Goal: Task Accomplishment & Management: Use online tool/utility

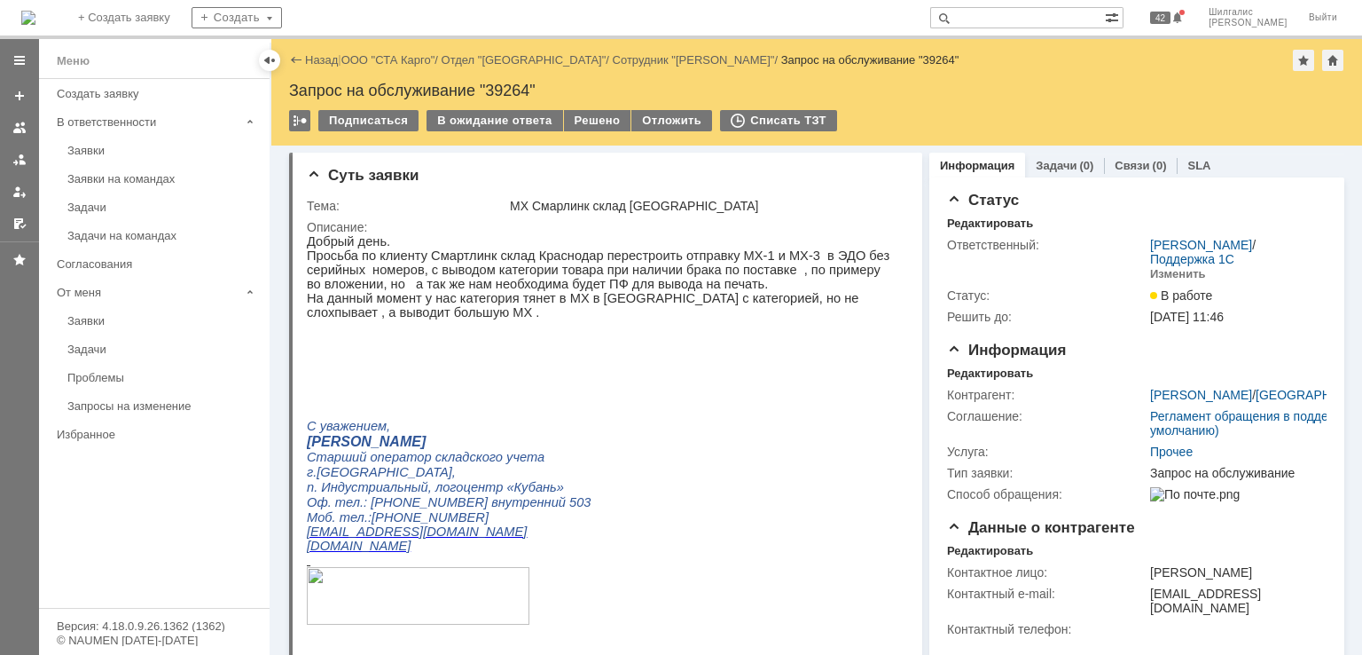
click at [390, 51] on div "Назад | ООО "СТА Карго" / Отдел "Краснодар" / Сотрудник "Лаврешкина Дарья" / За…" at bounding box center [816, 60] width 1055 height 21
click at [401, 54] on link "ООО "СТА Карго"" at bounding box center [388, 59] width 94 height 13
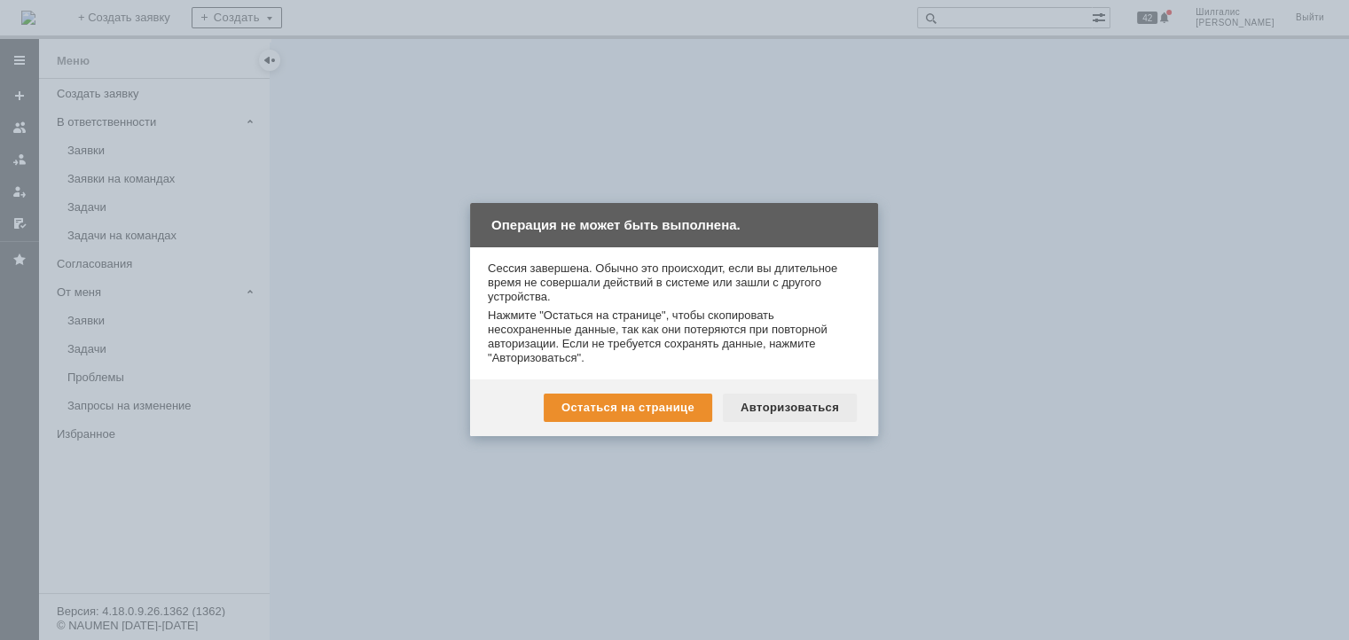
click at [796, 409] on div "Авторизоваться" at bounding box center [790, 408] width 134 height 28
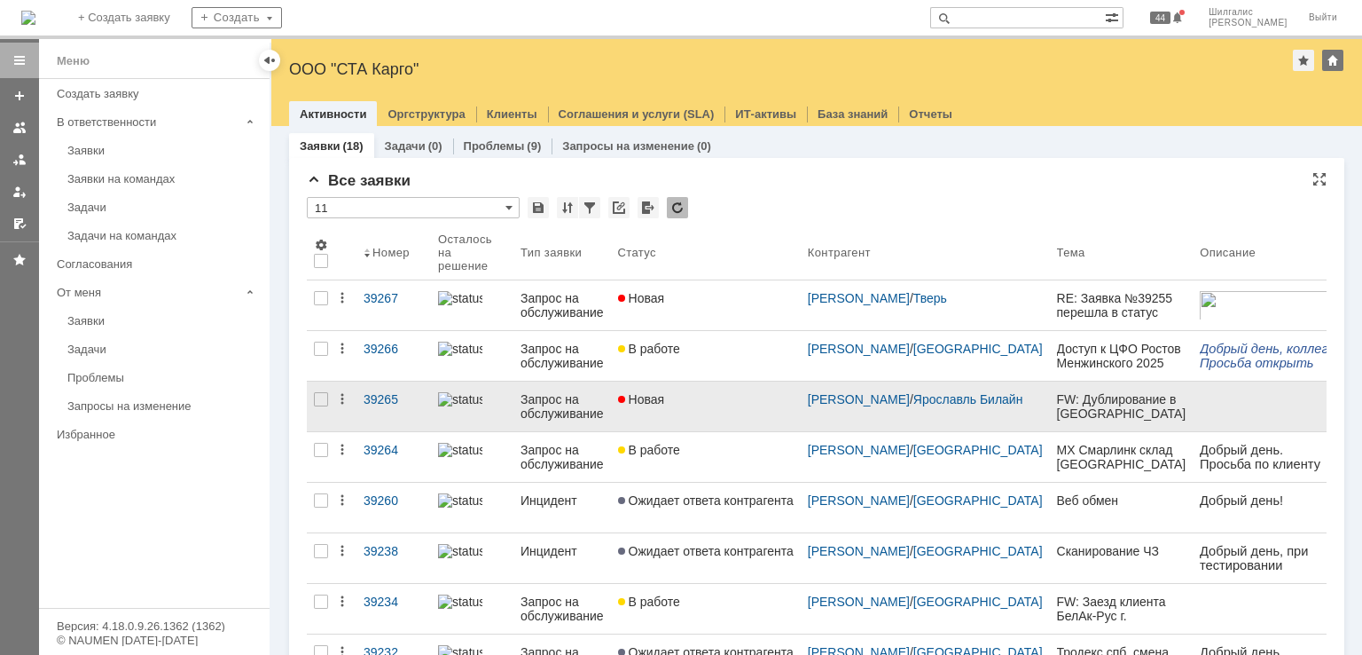
click at [669, 409] on link "Новая" at bounding box center [706, 406] width 190 height 50
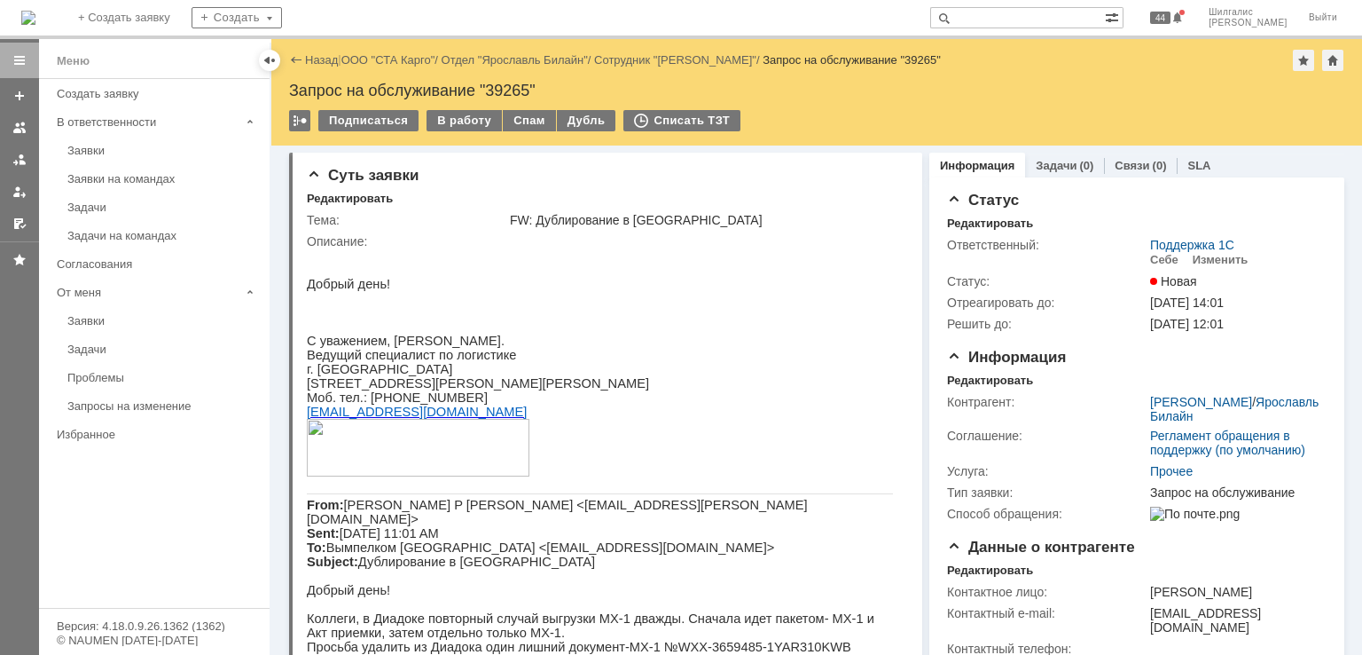
scroll to position [266, 0]
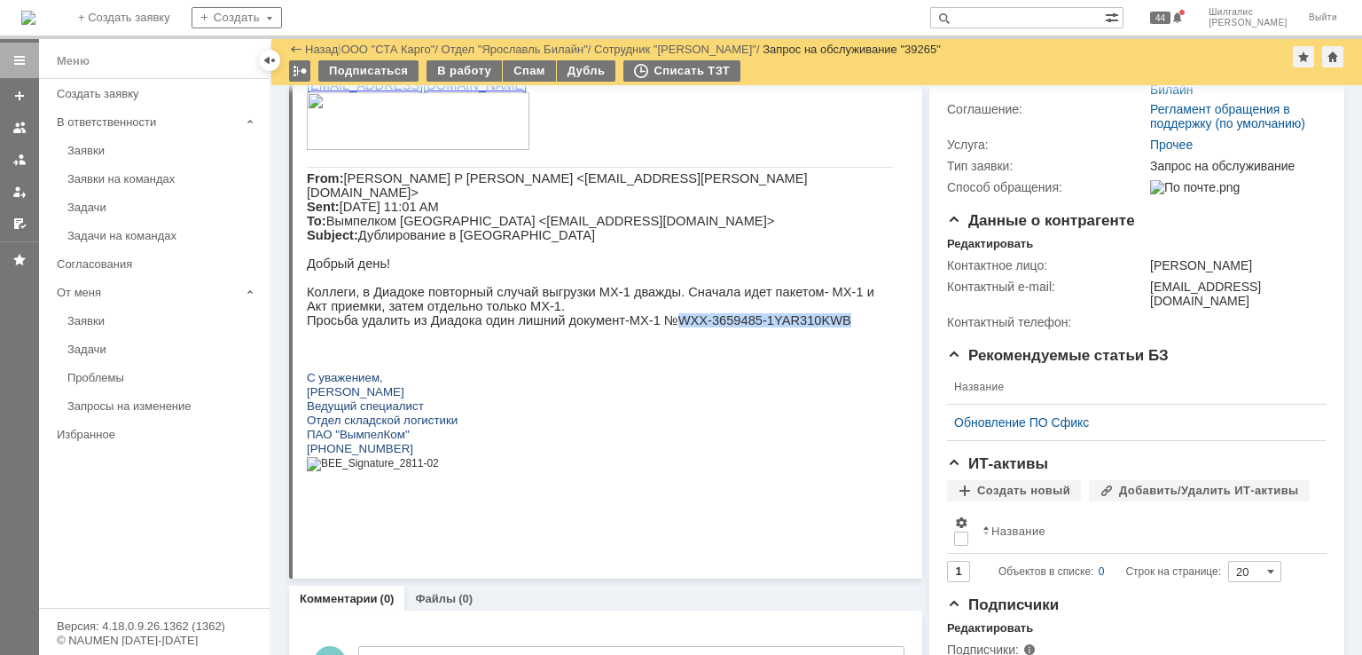
drag, startPoint x: 802, startPoint y: 338, endPoint x: 652, endPoint y: 339, distance: 149.9
click at [652, 327] on p "Просьба удалить из Диадока один лишний документ-МХ-1 №WXX-3659485-1YAR310KWB" at bounding box center [600, 320] width 586 height 14
copy p "WXX-3659485-1YAR310KWB"
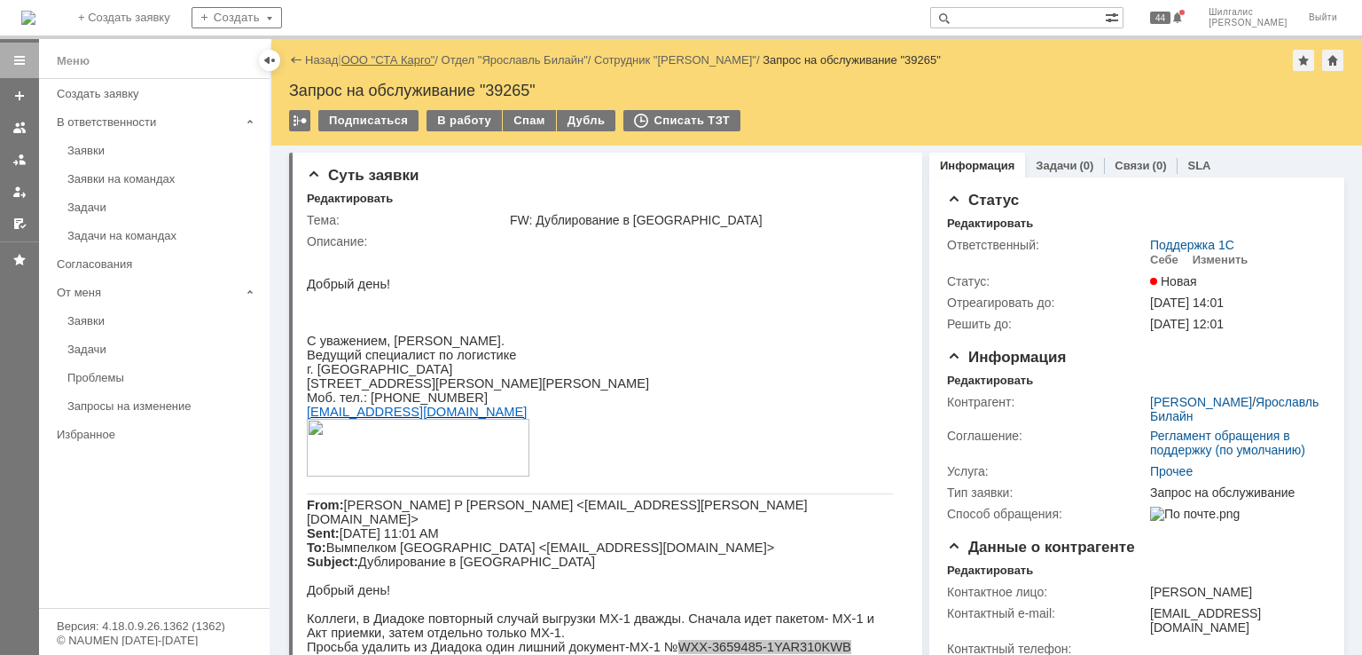
click at [378, 53] on link "ООО "СТА Карго"" at bounding box center [388, 59] width 94 height 13
click at [1156, 256] on div "Себе" at bounding box center [1164, 260] width 28 height 14
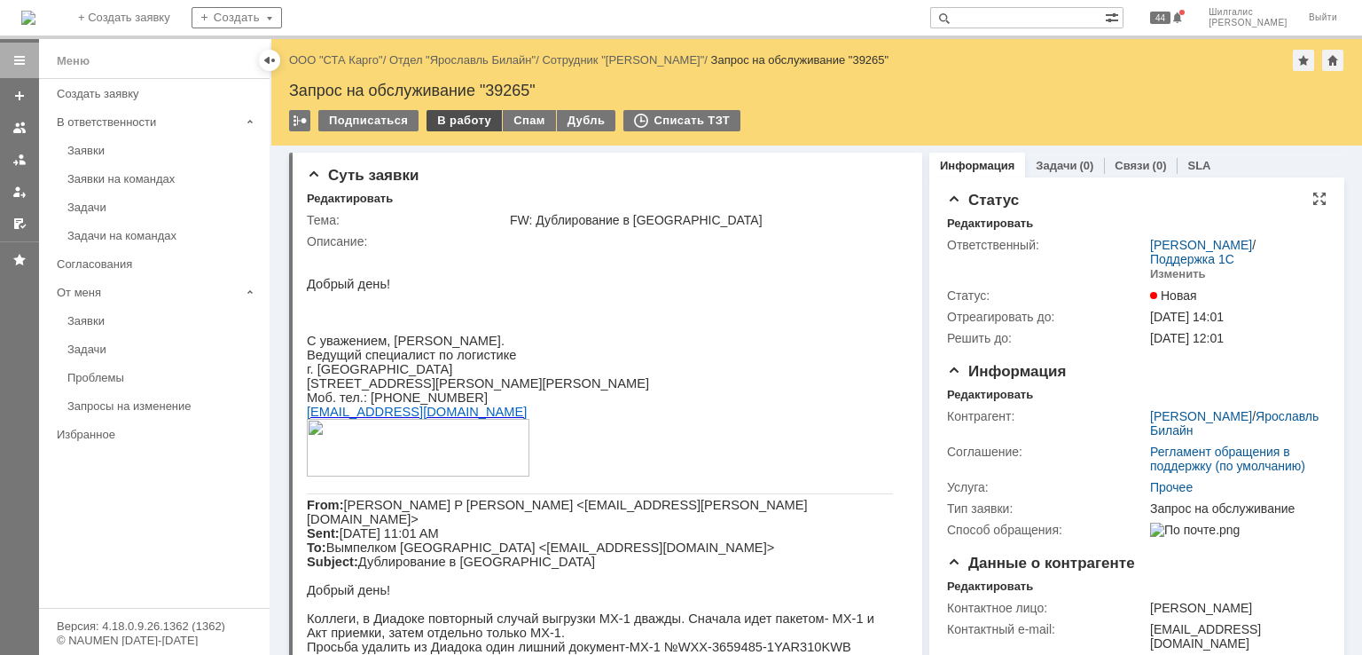
click at [467, 114] on div "В работу" at bounding box center [464, 120] width 75 height 21
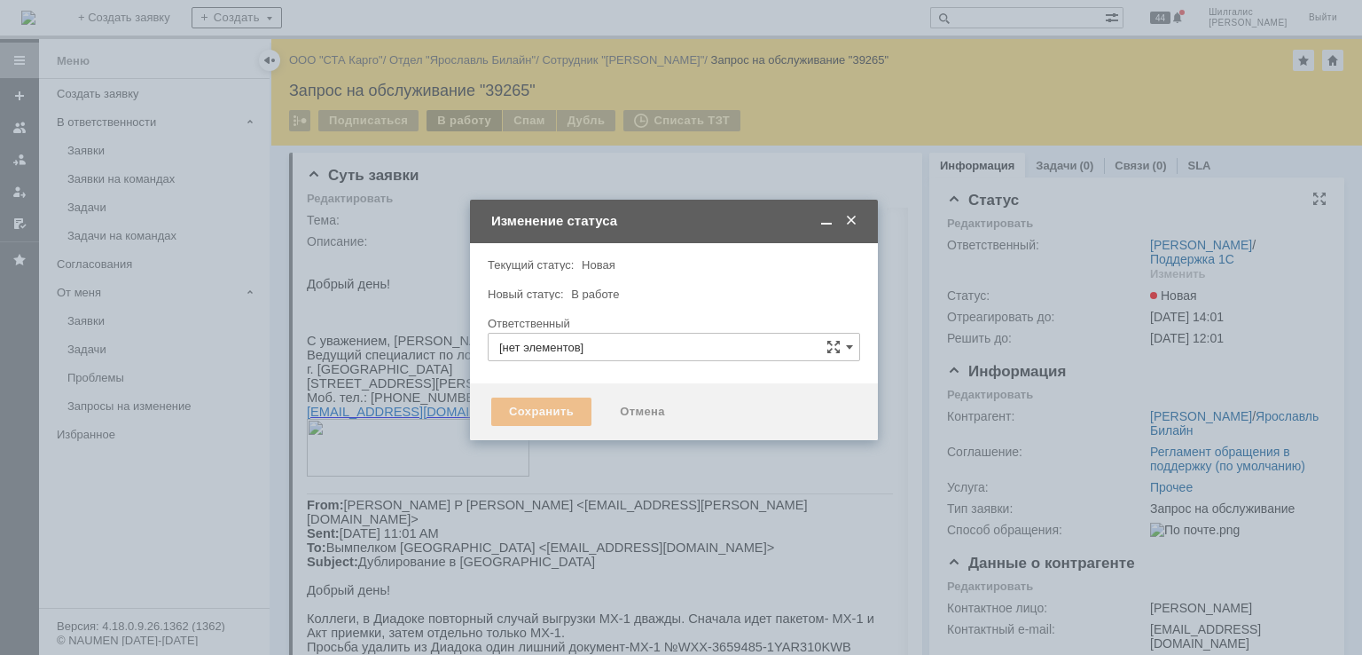
type input "[PERSON_NAME]"
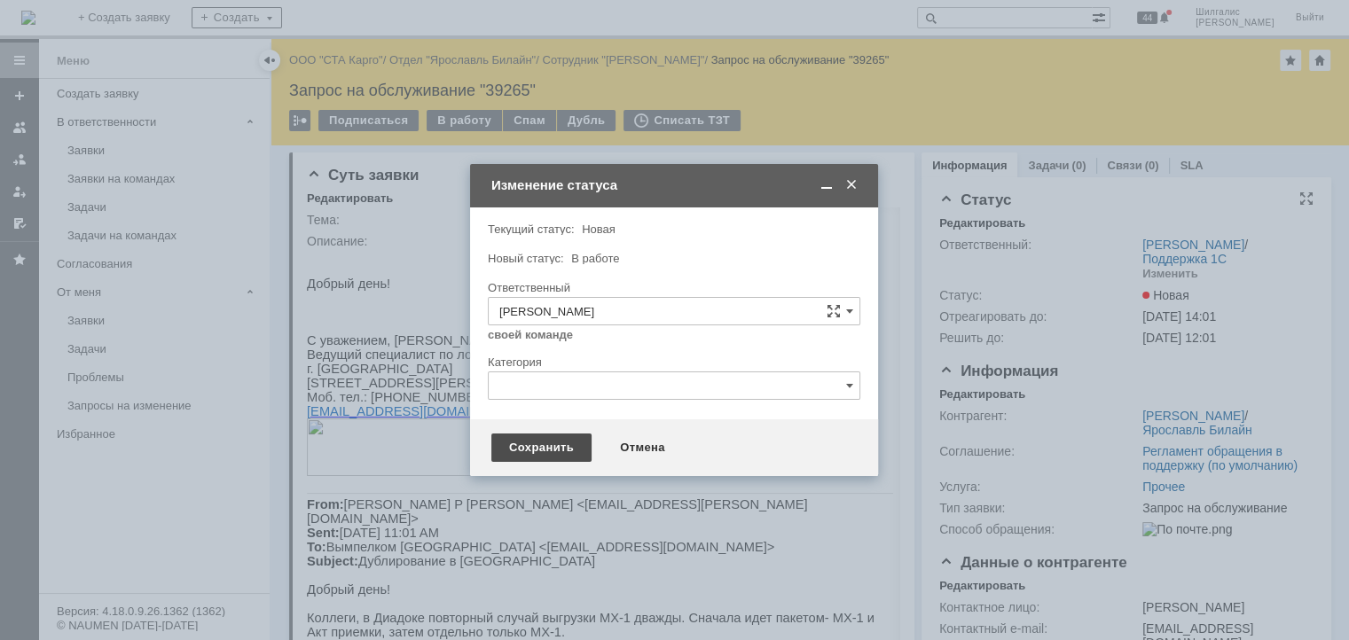
click at [546, 451] on div "Сохранить" at bounding box center [541, 448] width 100 height 28
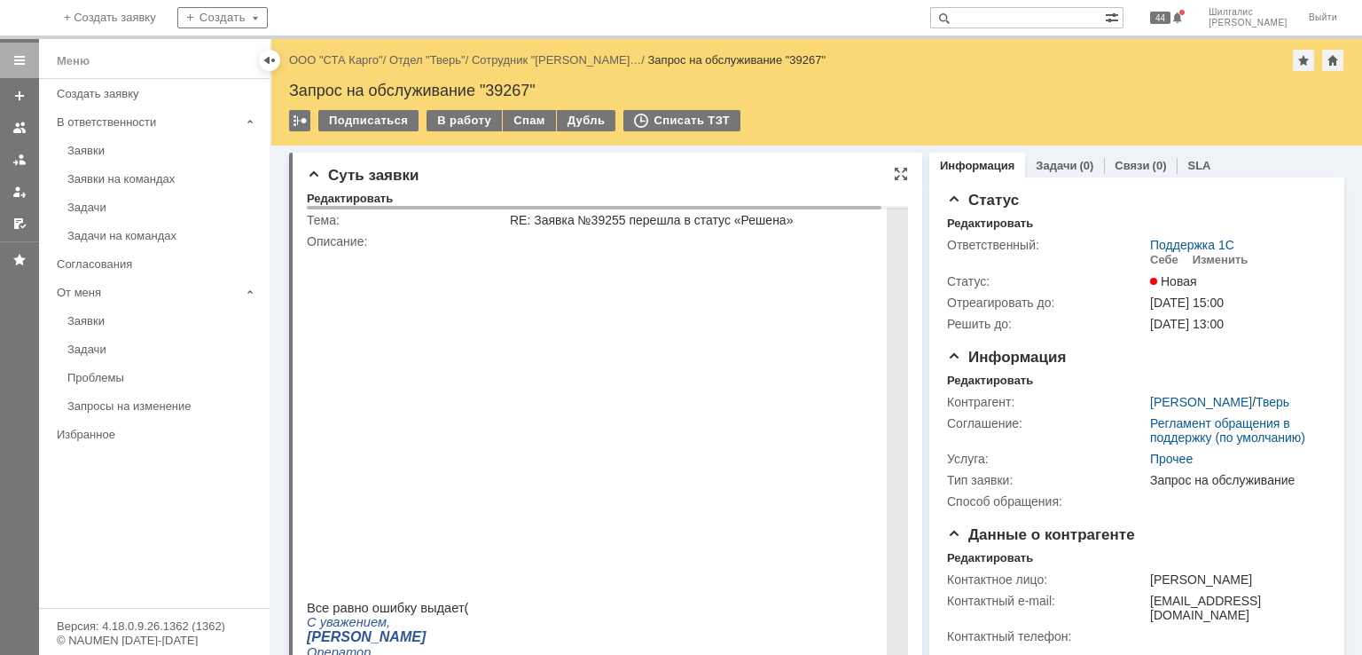
scroll to position [177, 0]
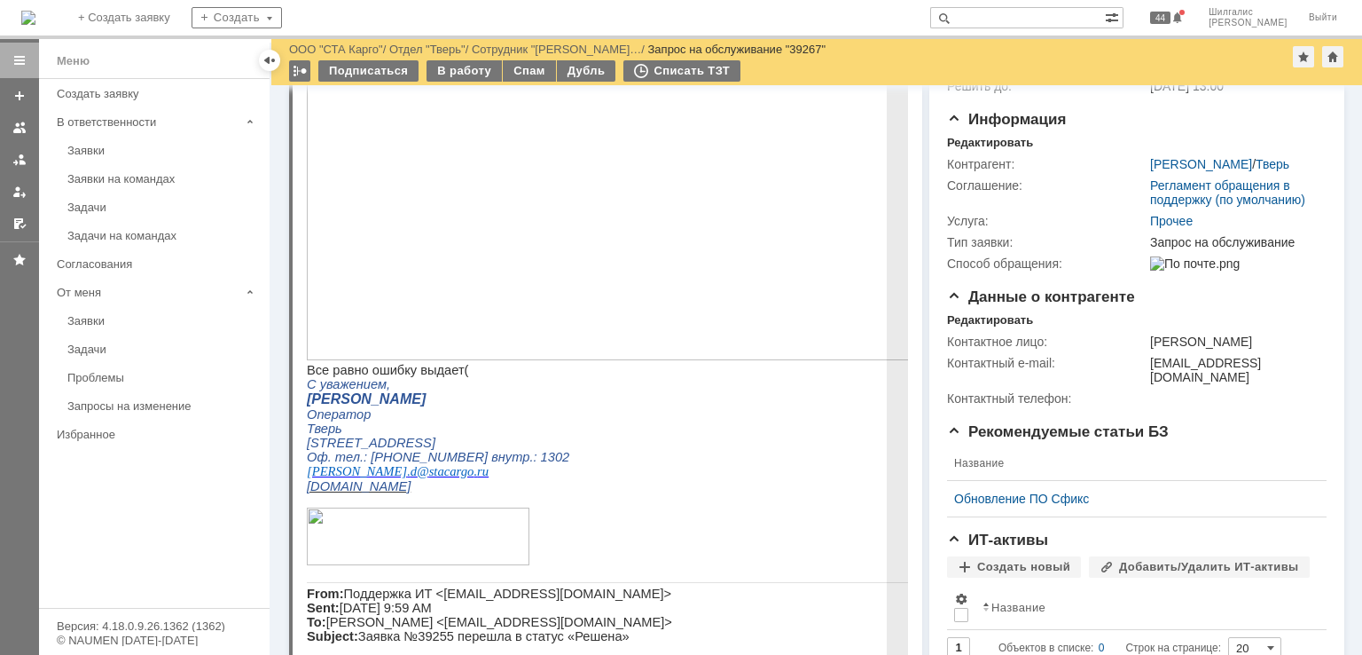
click at [601, 221] on img at bounding box center [617, 185] width 621 height 349
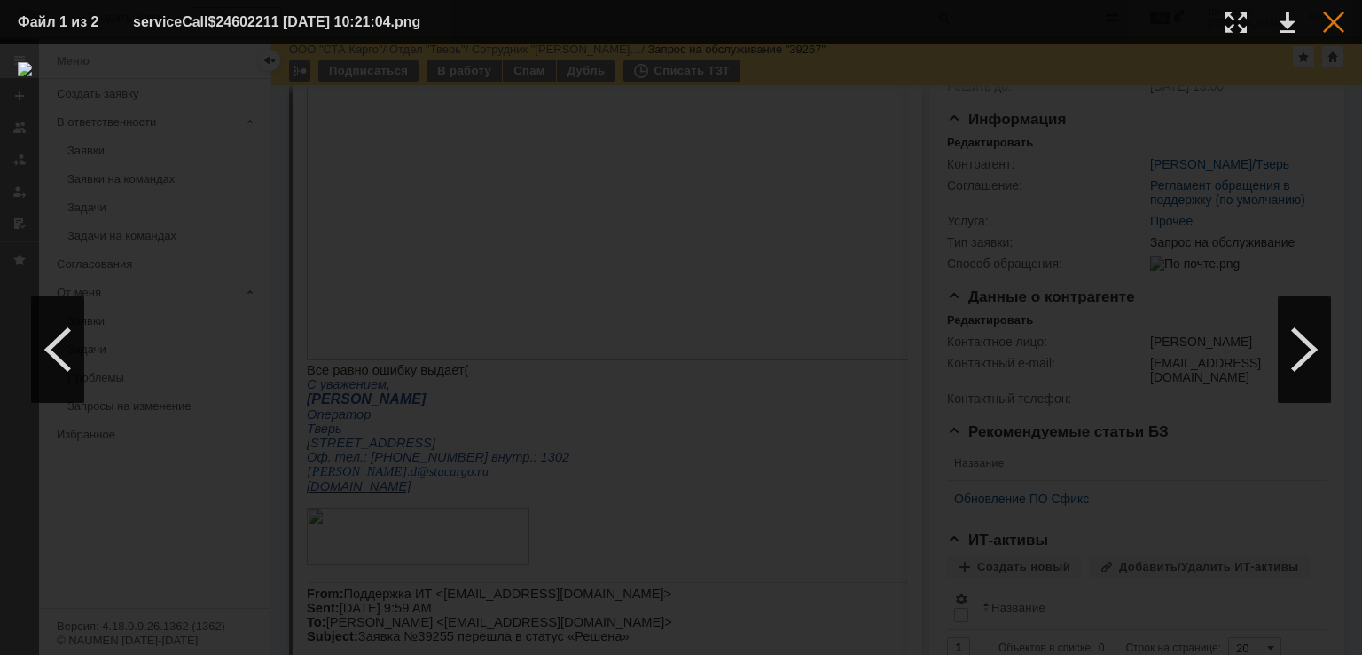
click at [1341, 19] on div at bounding box center [1333, 22] width 21 height 21
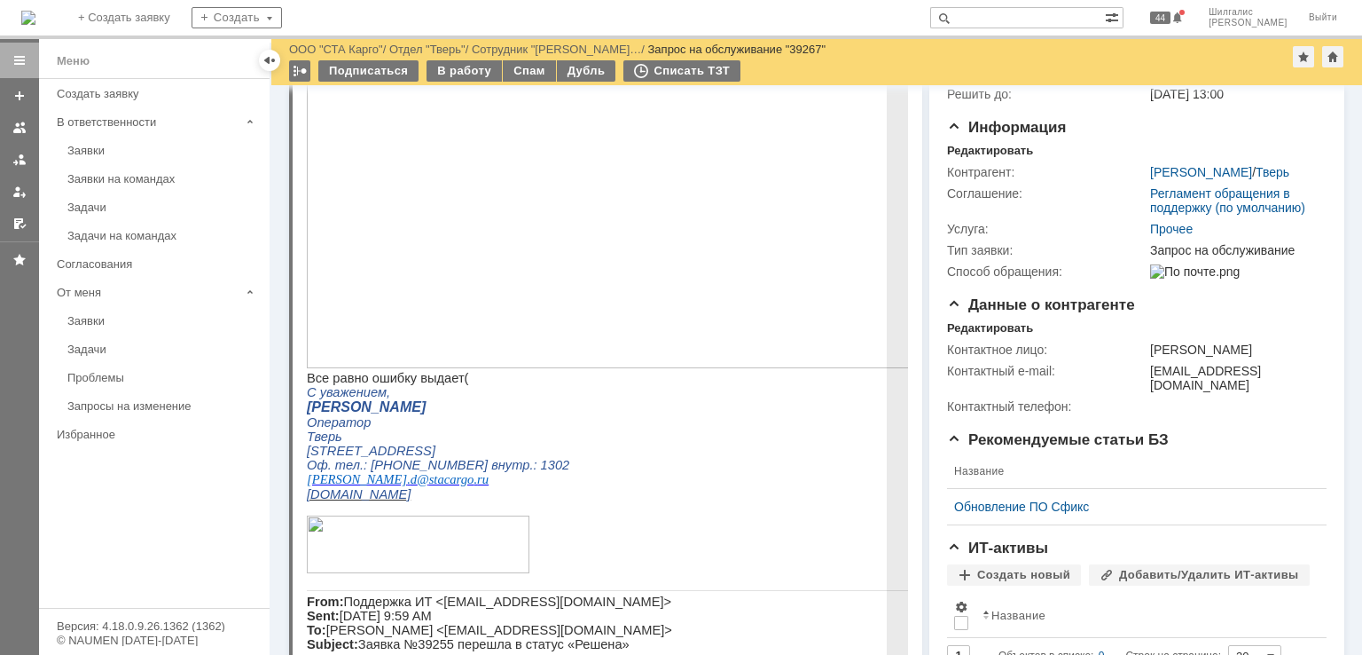
scroll to position [313, 0]
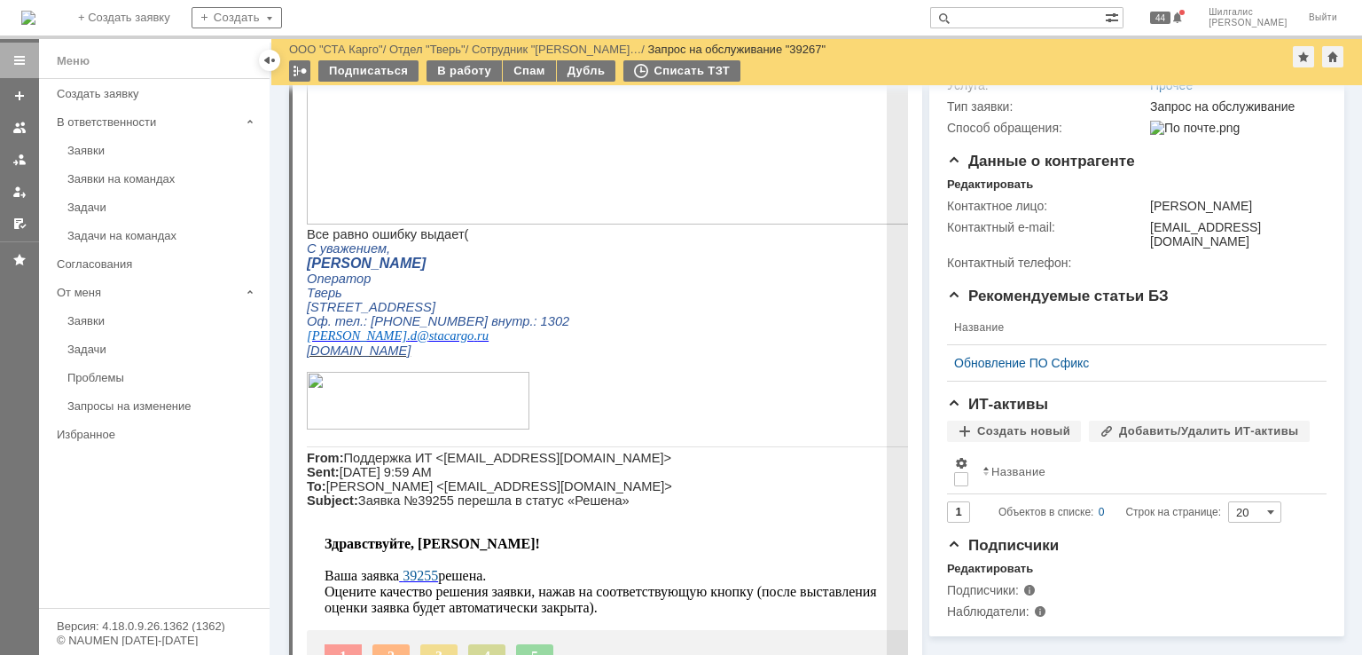
click at [427, 583] on span "39255" at bounding box center [420, 575] width 35 height 15
